Goal: Information Seeking & Learning: Learn about a topic

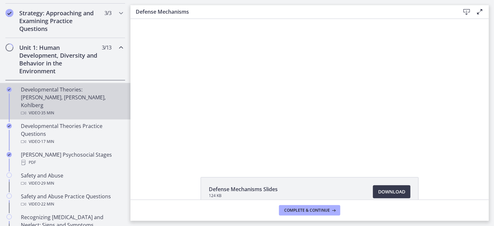
scroll to position [158, 0]
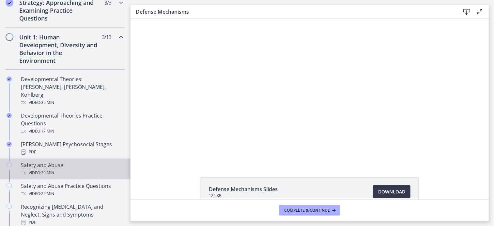
click at [62, 162] on div "Safety and Abuse Video · 29 min" at bounding box center [72, 170] width 102 height 16
click at [300, 210] on span "Complete & continue" at bounding box center [307, 210] width 46 height 5
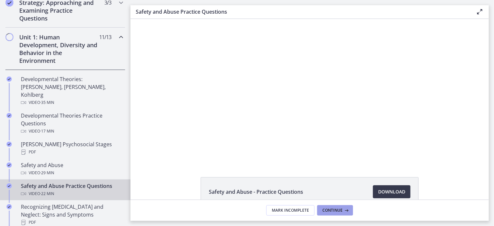
click at [326, 210] on span "Continue" at bounding box center [332, 210] width 20 height 5
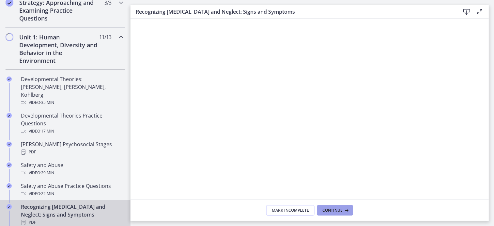
click at [325, 212] on span "Continue" at bounding box center [332, 210] width 20 height 5
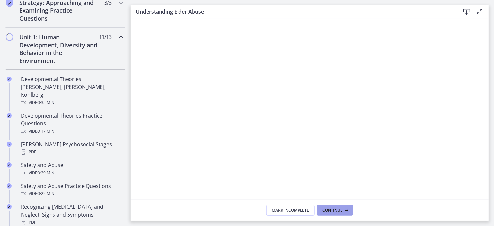
click at [325, 212] on span "Continue" at bounding box center [332, 210] width 20 height 5
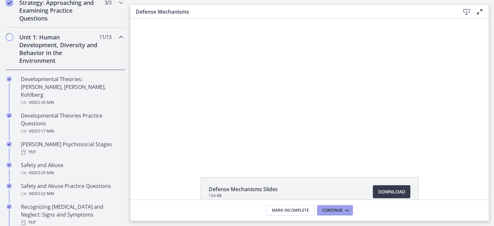
click at [325, 212] on span "Continue" at bounding box center [332, 210] width 20 height 5
drag, startPoint x: 325, startPoint y: 212, endPoint x: 201, endPoint y: 184, distance: 127.0
click at [201, 184] on li "Substance Abuse and Addiction Slides 234 KB Download Opens in a new window" at bounding box center [310, 192] width 218 height 29
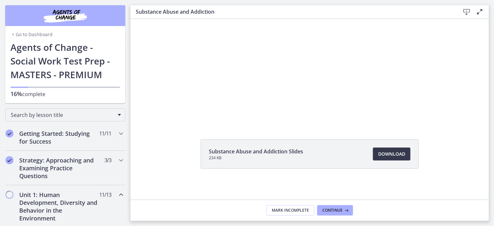
click at [117, 195] on icon "Chapters" at bounding box center [121, 195] width 8 height 8
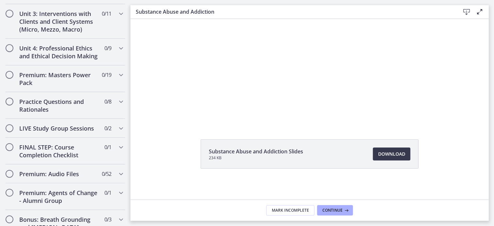
scroll to position [336, 0]
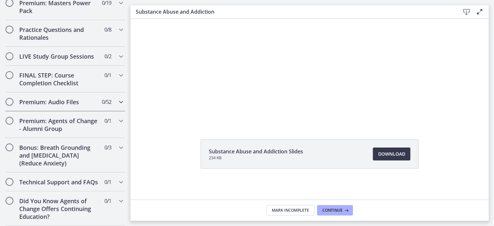
click at [117, 98] on icon "Chapters" at bounding box center [121, 102] width 8 height 8
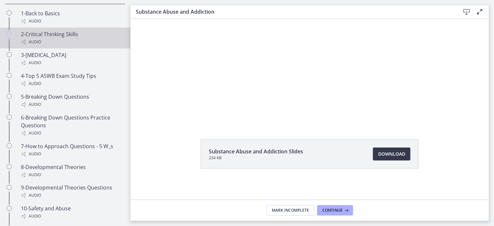
scroll to position [373, 0]
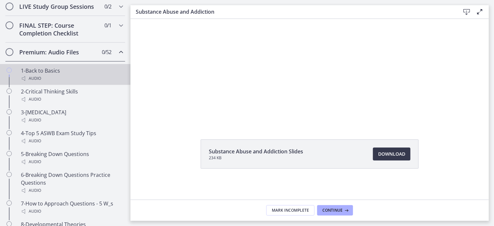
click at [67, 83] on div "Audio" at bounding box center [72, 79] width 102 height 8
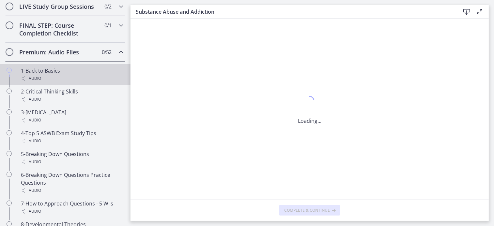
scroll to position [0, 0]
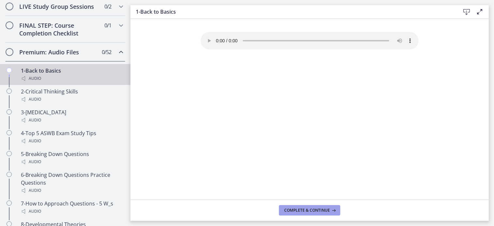
click at [293, 208] on button "Complete & continue" at bounding box center [309, 211] width 61 height 10
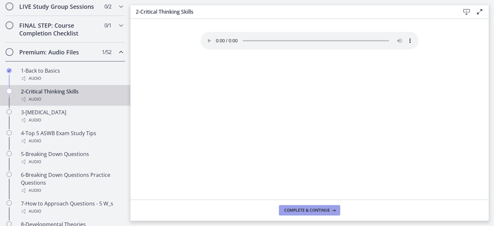
click at [293, 209] on span "Complete & continue" at bounding box center [307, 210] width 46 height 5
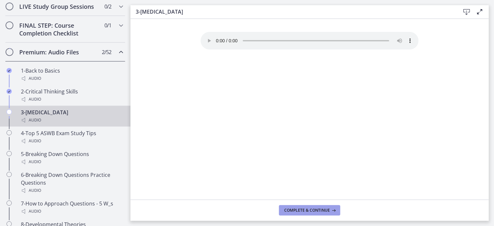
click at [293, 209] on span "Complete & continue" at bounding box center [307, 210] width 46 height 5
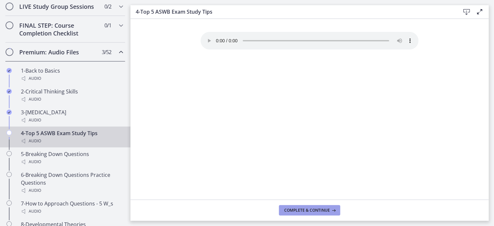
click at [293, 209] on span "Complete & continue" at bounding box center [307, 210] width 46 height 5
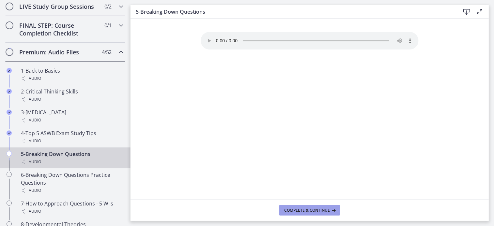
click at [293, 209] on span "Complete & continue" at bounding box center [307, 210] width 46 height 5
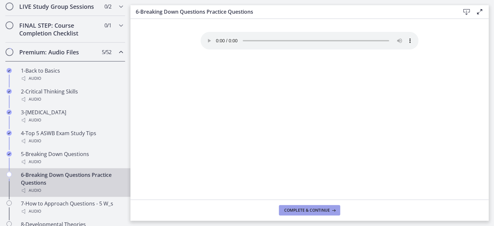
click at [293, 209] on span "Complete & continue" at bounding box center [307, 210] width 46 height 5
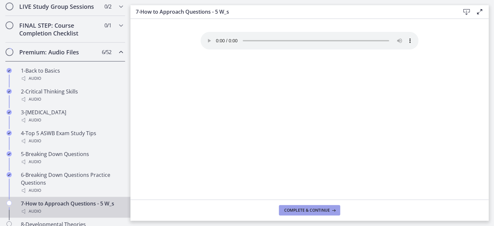
click at [293, 209] on span "Complete & continue" at bounding box center [307, 210] width 46 height 5
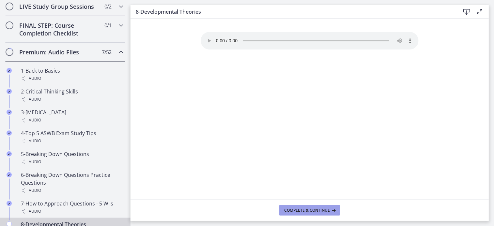
click at [294, 210] on span "Complete & continue" at bounding box center [307, 210] width 46 height 5
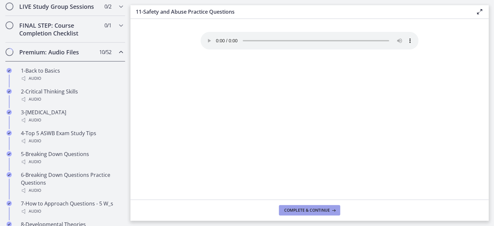
click at [294, 210] on span "Complete & continue" at bounding box center [307, 210] width 46 height 5
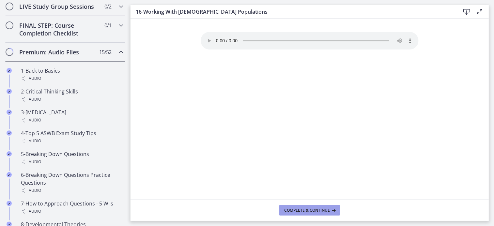
click at [294, 210] on span "Complete & continue" at bounding box center [307, 210] width 46 height 5
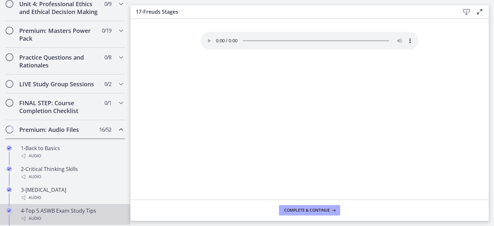
scroll to position [349, 0]
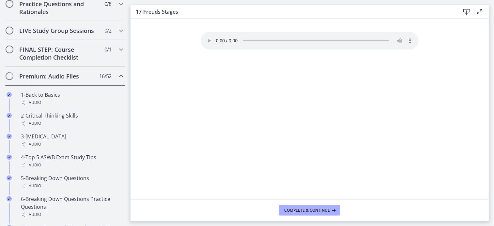
click at [117, 80] on icon "Chapters" at bounding box center [121, 76] width 8 height 8
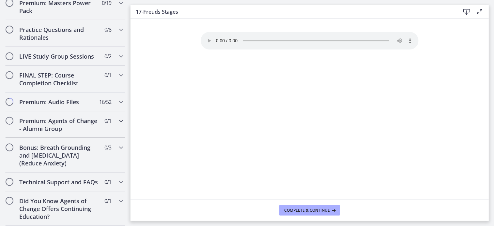
click at [117, 117] on icon "Chapters" at bounding box center [121, 121] width 8 height 8
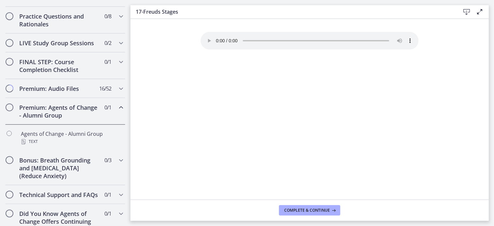
click at [117, 112] on icon "Chapters" at bounding box center [121, 108] width 8 height 8
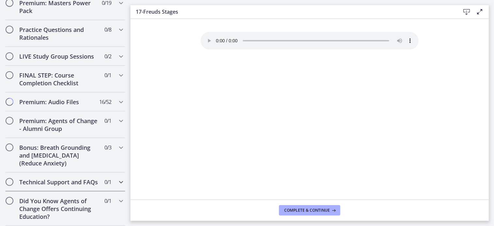
click at [111, 177] on div "Technical Support and FAQs 0 / 1 Completed" at bounding box center [65, 182] width 120 height 19
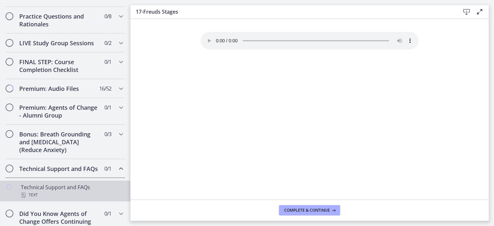
click at [81, 199] on div "Technical Support and FAQs Text" at bounding box center [72, 192] width 102 height 16
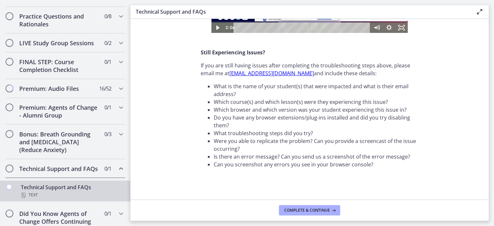
scroll to position [249, 0]
click at [297, 208] on button "Complete & continue" at bounding box center [309, 211] width 61 height 10
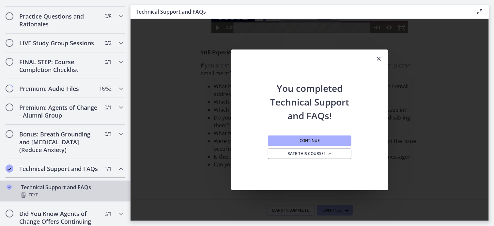
click at [117, 173] on icon "Chapters" at bounding box center [121, 169] width 8 height 8
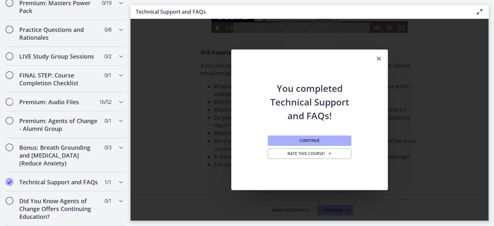
click at [380, 59] on icon "Close" at bounding box center [379, 59] width 8 height 8
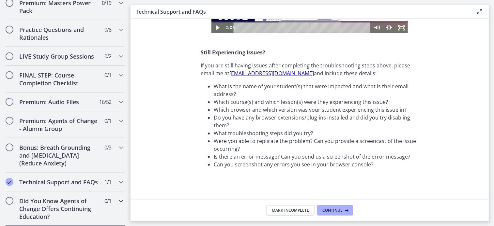
scroll to position [336, 0]
click at [76, 201] on h2 "Did You Know Agents of Change Offers Continuing Education?" at bounding box center [59, 208] width 80 height 23
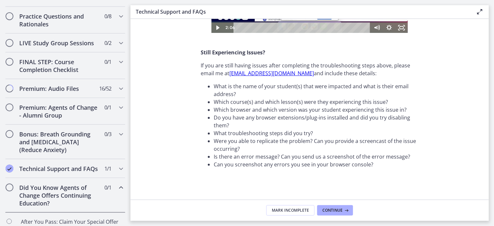
scroll to position [378, 0]
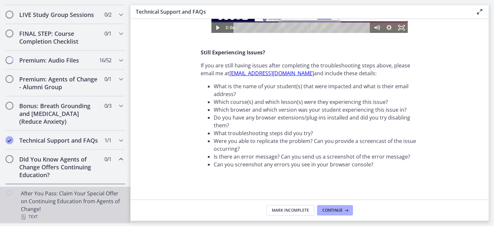
click at [94, 206] on div "After You Pass: Claim Your Special Offer on Continuing Education from Agents of…" at bounding box center [72, 205] width 102 height 31
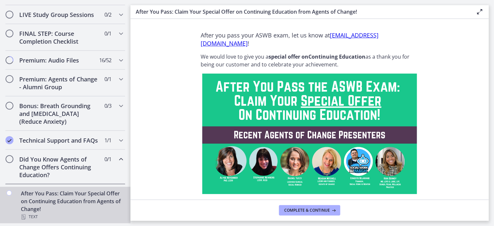
scroll to position [3, 0]
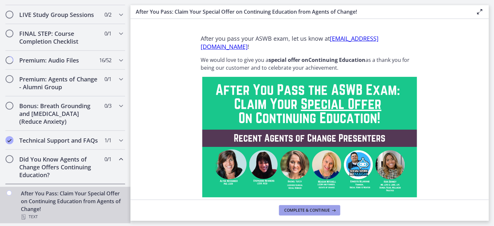
click at [305, 212] on span "Complete & continue" at bounding box center [307, 210] width 46 height 5
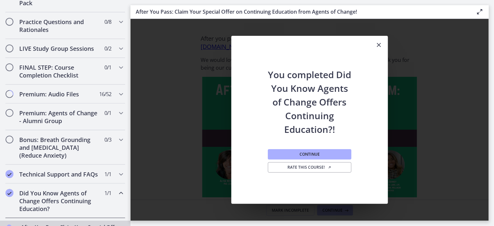
scroll to position [310, 0]
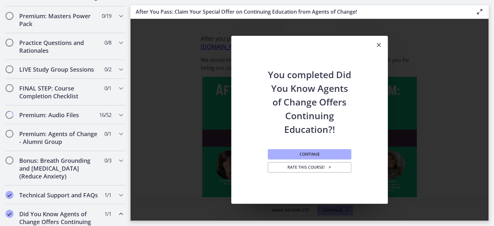
click at [379, 45] on icon "Close" at bounding box center [379, 45] width 8 height 8
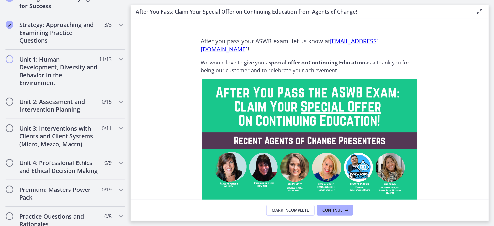
scroll to position [136, 0]
click at [314, 52] on p "After you pass your ASWB exam, let us know at [EMAIL_ADDRESS][DOMAIN_NAME] !" at bounding box center [310, 45] width 218 height 16
